Goal: Task Accomplishment & Management: Complete application form

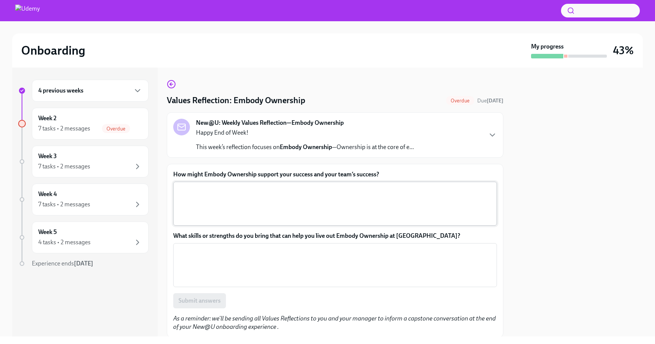
click at [244, 185] on textarea "How might Embody Ownership support your success and your team’s success?" at bounding box center [335, 203] width 315 height 36
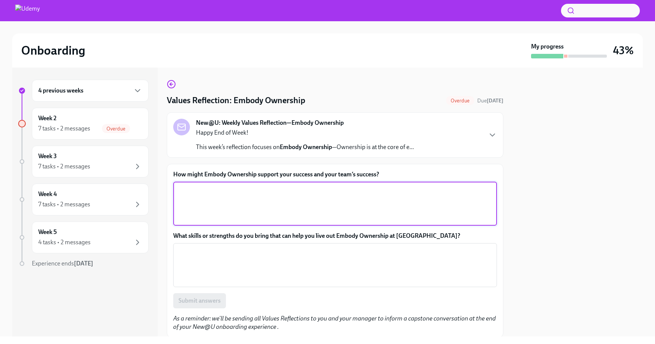
paste textarea "Embodying ownership means taking full responsibility for your work, acting with…"
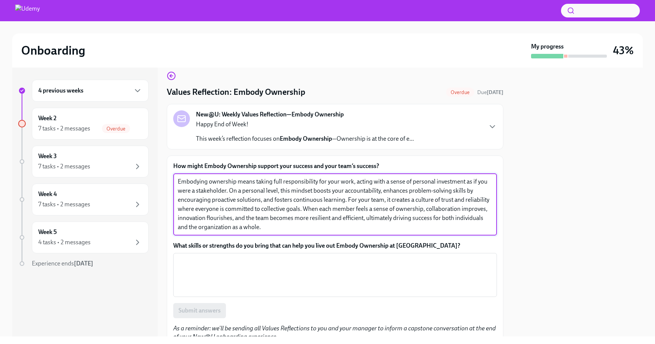
scroll to position [9, 0]
click at [363, 201] on textarea "Embodying ownership means taking full responsibility for your work, acting with…" at bounding box center [335, 204] width 315 height 55
drag, startPoint x: 305, startPoint y: 209, endPoint x: 324, endPoint y: 227, distance: 26.0
click at [324, 227] on textarea "Embodying ownership means taking full responsibility for your work, acting with…" at bounding box center [335, 204] width 315 height 55
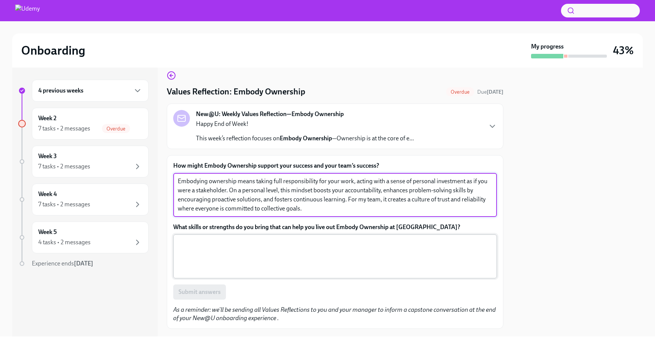
type textarea "Embodying ownership means taking full responsibility for your work, acting with…"
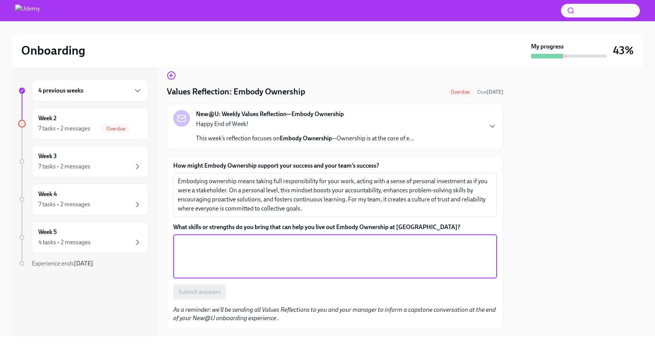
click at [275, 256] on textarea "What skills or strengths do you bring that can help you live out Embody Ownersh…" at bounding box center [335, 256] width 315 height 36
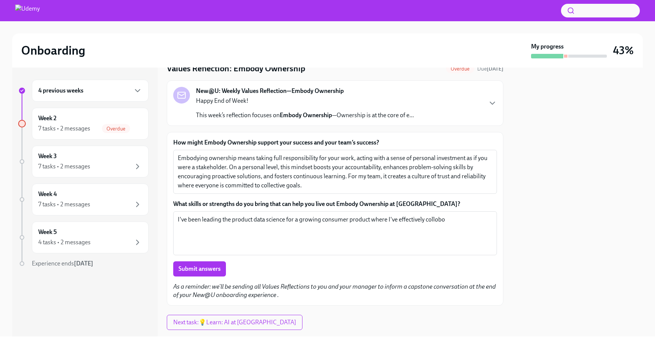
scroll to position [34, 0]
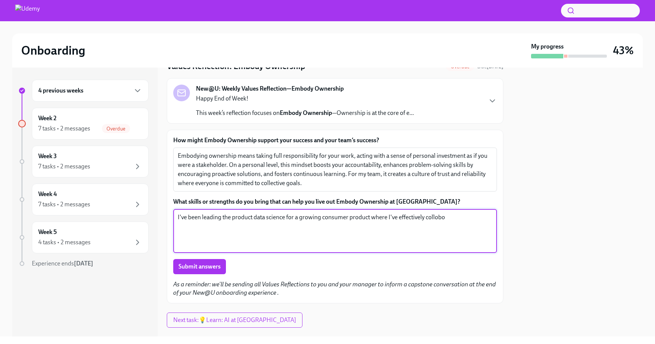
click at [455, 219] on textarea "I've been leading the product data science for a growing consumer product where…" at bounding box center [335, 231] width 315 height 36
click at [477, 216] on textarea "I've been leading the product data science for a growing consumer product where…" at bounding box center [335, 231] width 315 height 36
type textarea "I've been leading the product data science for a growing consumer product where…"
click at [189, 264] on span "Submit answers" at bounding box center [200, 267] width 42 height 8
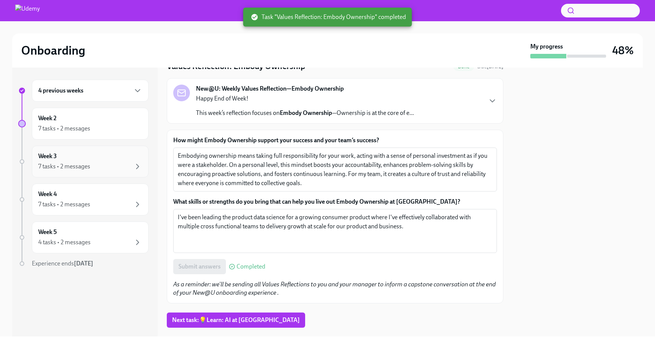
click at [101, 152] on div "Week 3 7 tasks • 2 messages" at bounding box center [90, 162] width 117 height 32
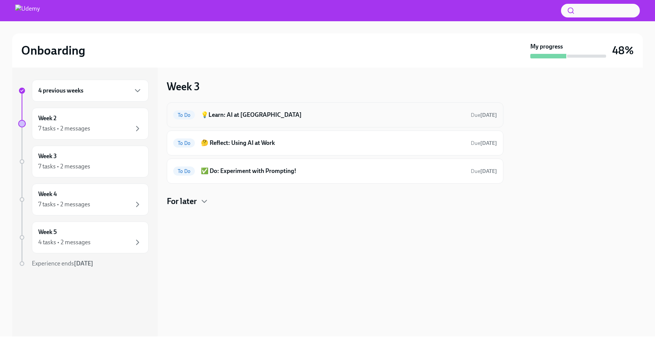
click at [271, 118] on h6 "💡Learn: AI at [GEOGRAPHIC_DATA]" at bounding box center [333, 115] width 264 height 8
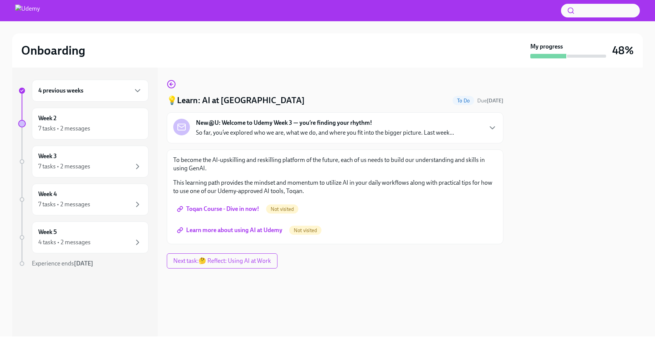
click at [236, 212] on span "Toqan Course - Dive in now!" at bounding box center [219, 209] width 81 height 8
click at [254, 229] on span "Learn more about using AI at Udemy" at bounding box center [231, 230] width 104 height 8
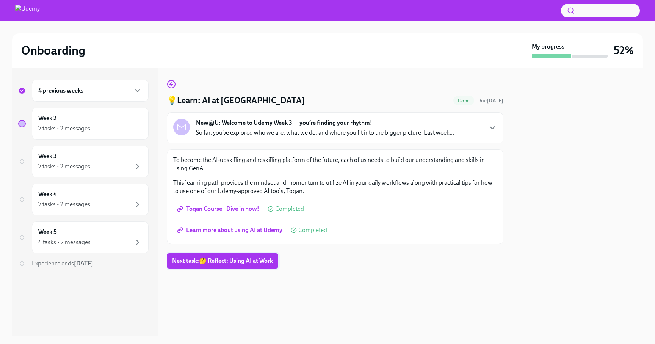
click at [208, 263] on span "Next task : 🤔 Reflect: Using AI at Work" at bounding box center [222, 261] width 101 height 8
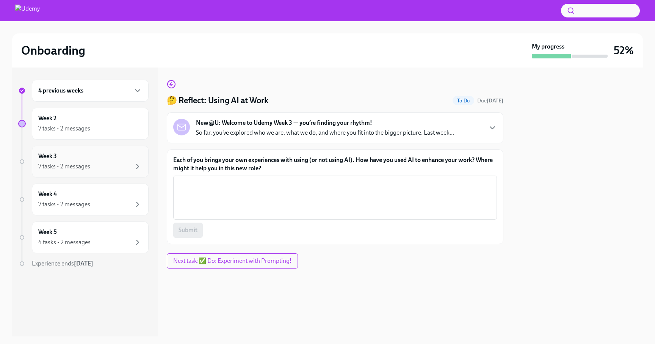
click at [99, 168] on div "7 tasks • 2 messages" at bounding box center [90, 166] width 104 height 9
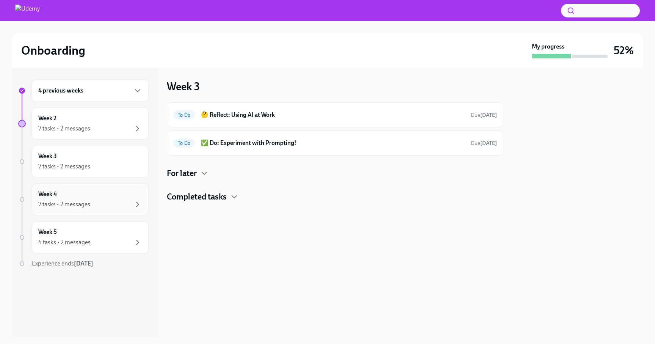
click at [106, 202] on div "7 tasks • 2 messages" at bounding box center [90, 204] width 104 height 9
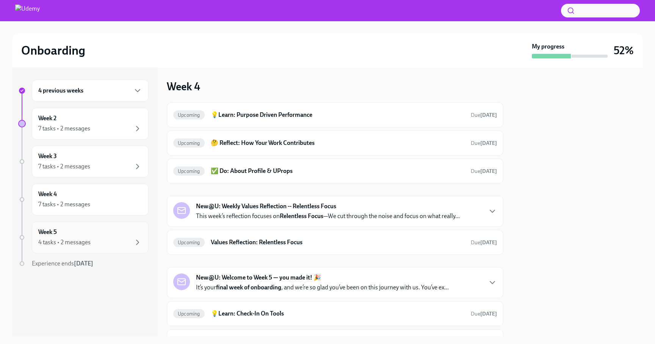
click at [105, 229] on div "Week 5 4 tasks • 2 messages" at bounding box center [90, 237] width 104 height 19
